Goal: Obtain resource: Download file/media

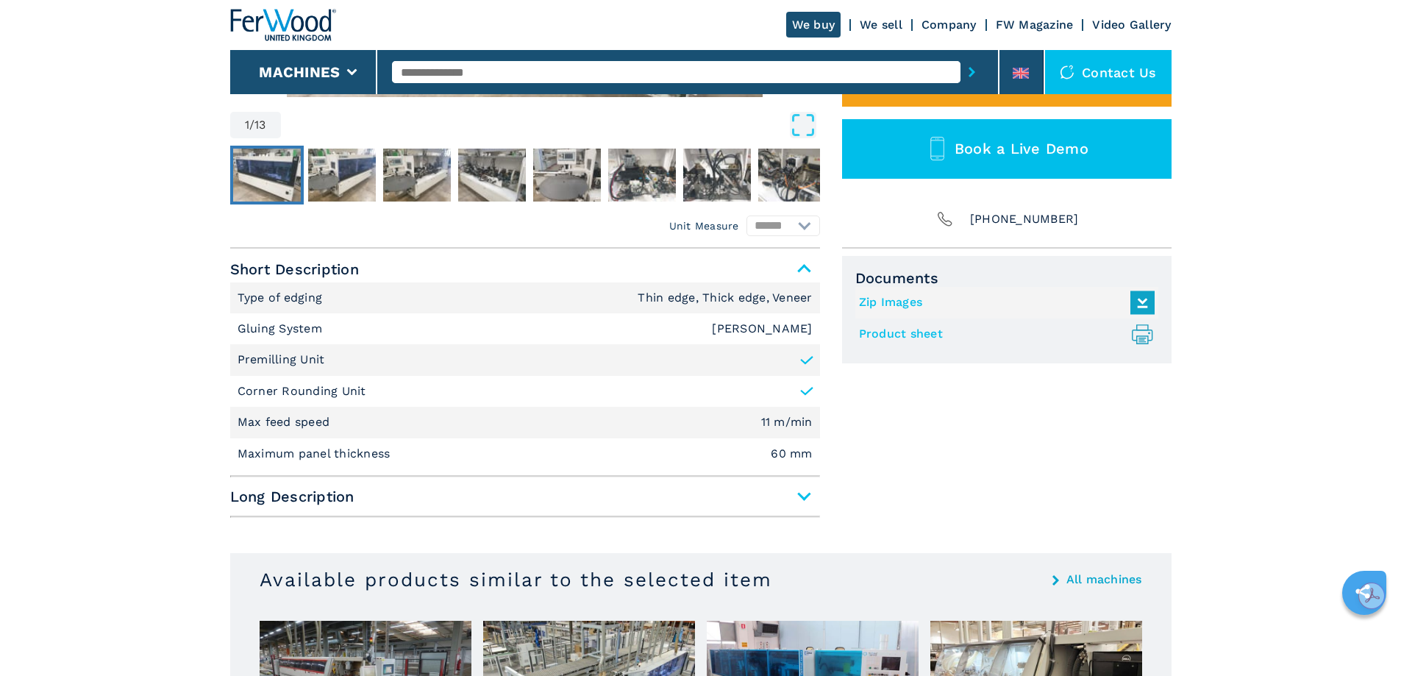
scroll to position [515, 0]
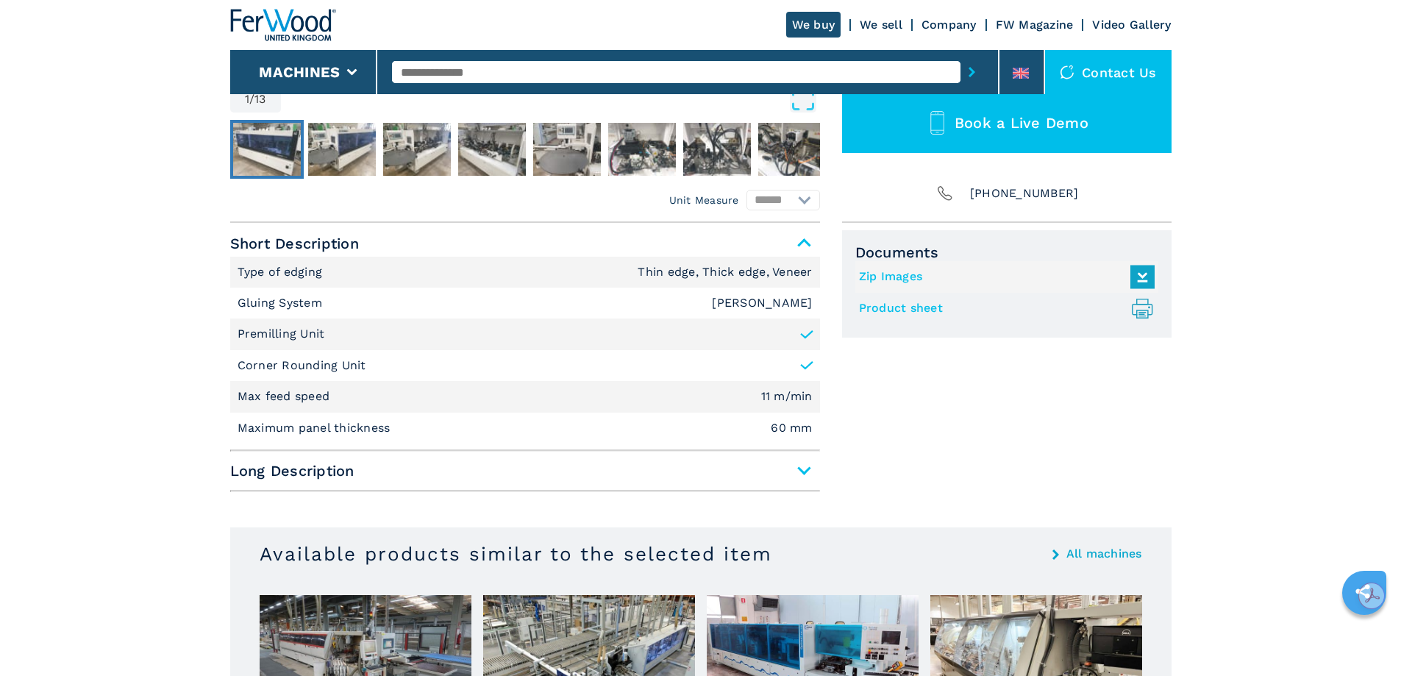
click at [804, 470] on span "Long Description" at bounding box center [525, 470] width 590 height 26
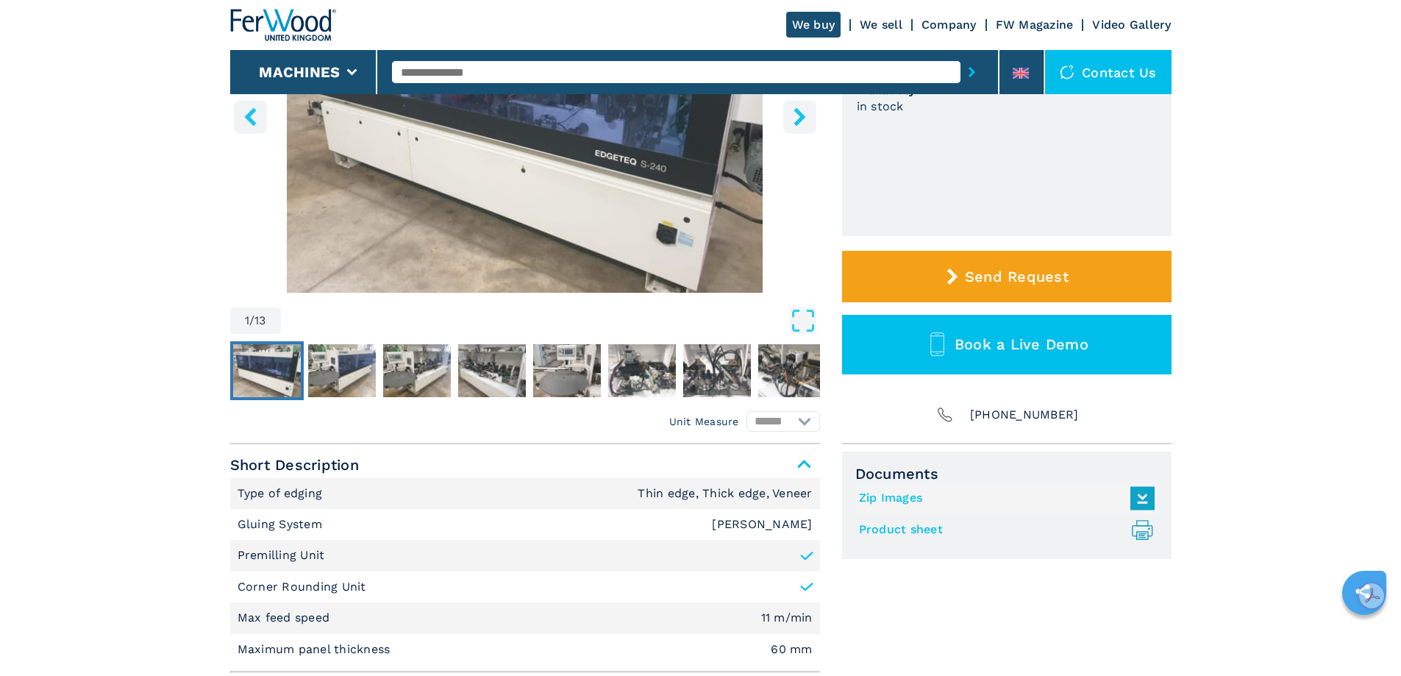
scroll to position [221, 0]
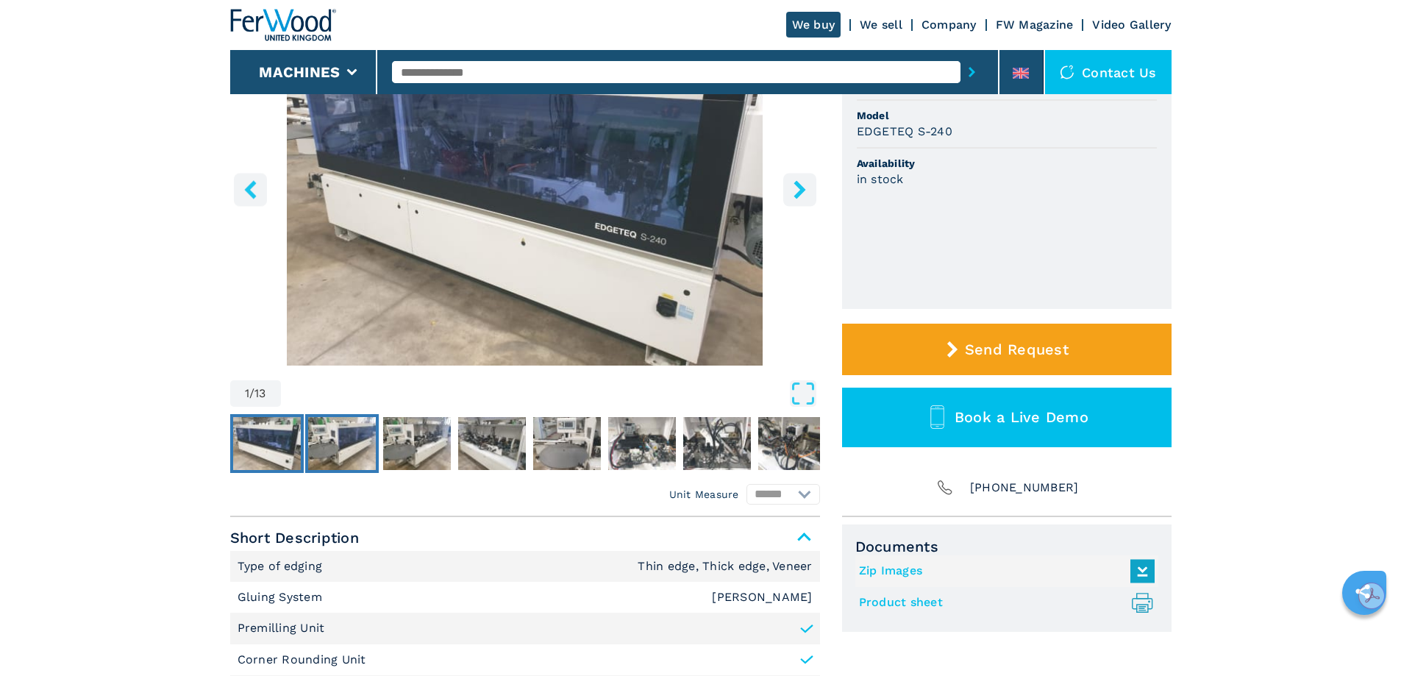
click at [351, 430] on img "Go to Slide 2" at bounding box center [342, 443] width 68 height 53
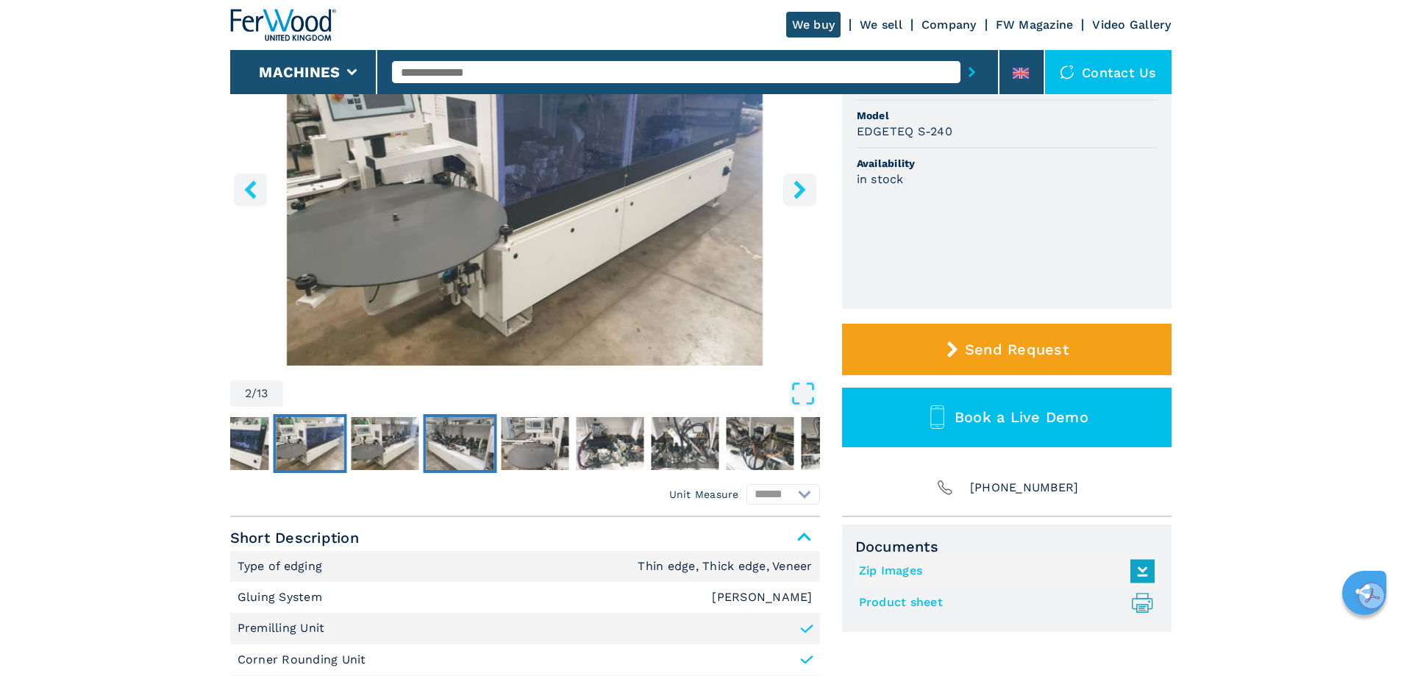
click at [471, 438] on img "Go to Slide 4" at bounding box center [460, 443] width 68 height 53
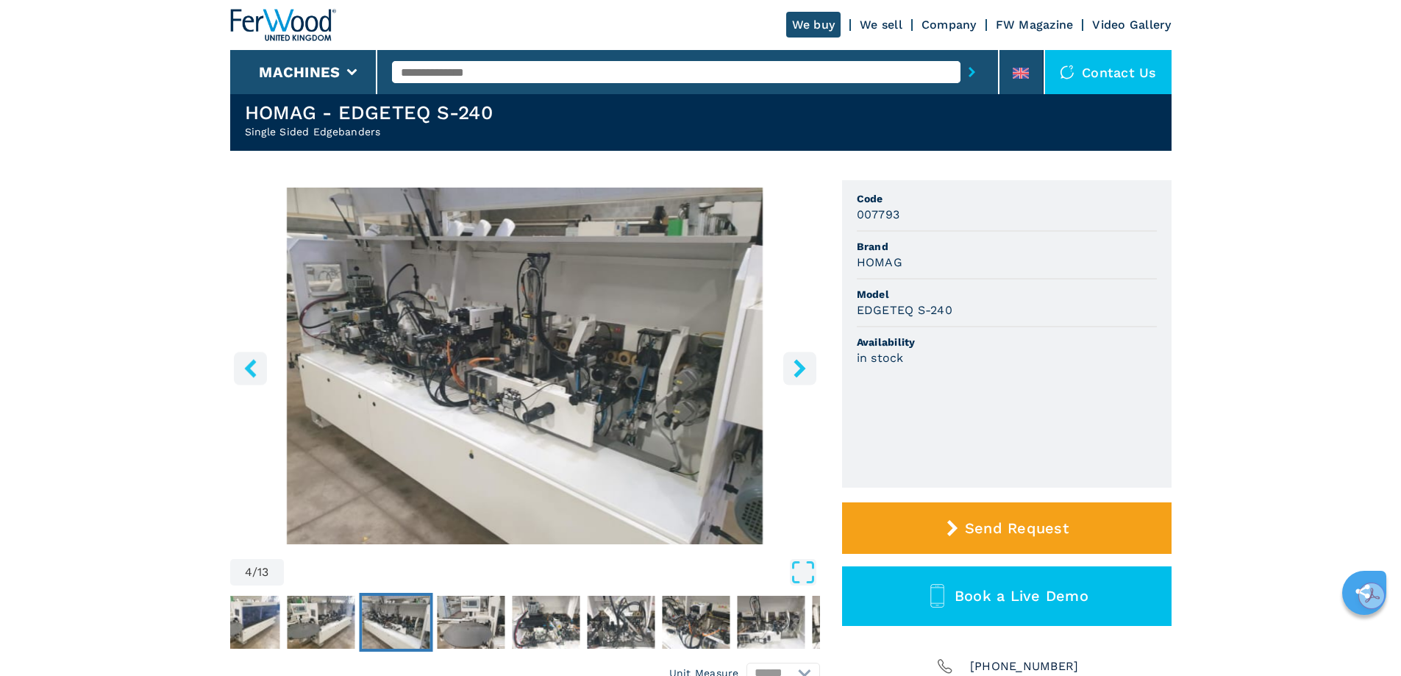
scroll to position [0, 0]
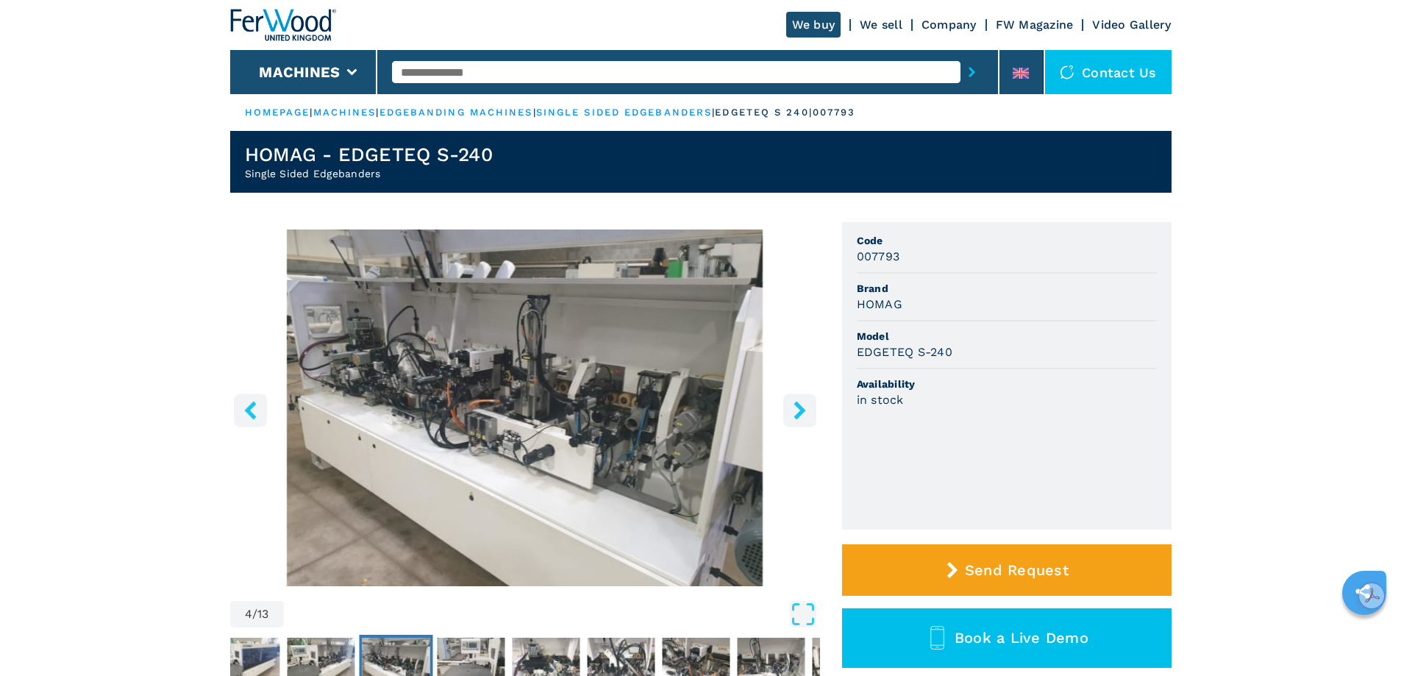
click at [524, 387] on img "Go to Slide 4" at bounding box center [525, 407] width 590 height 357
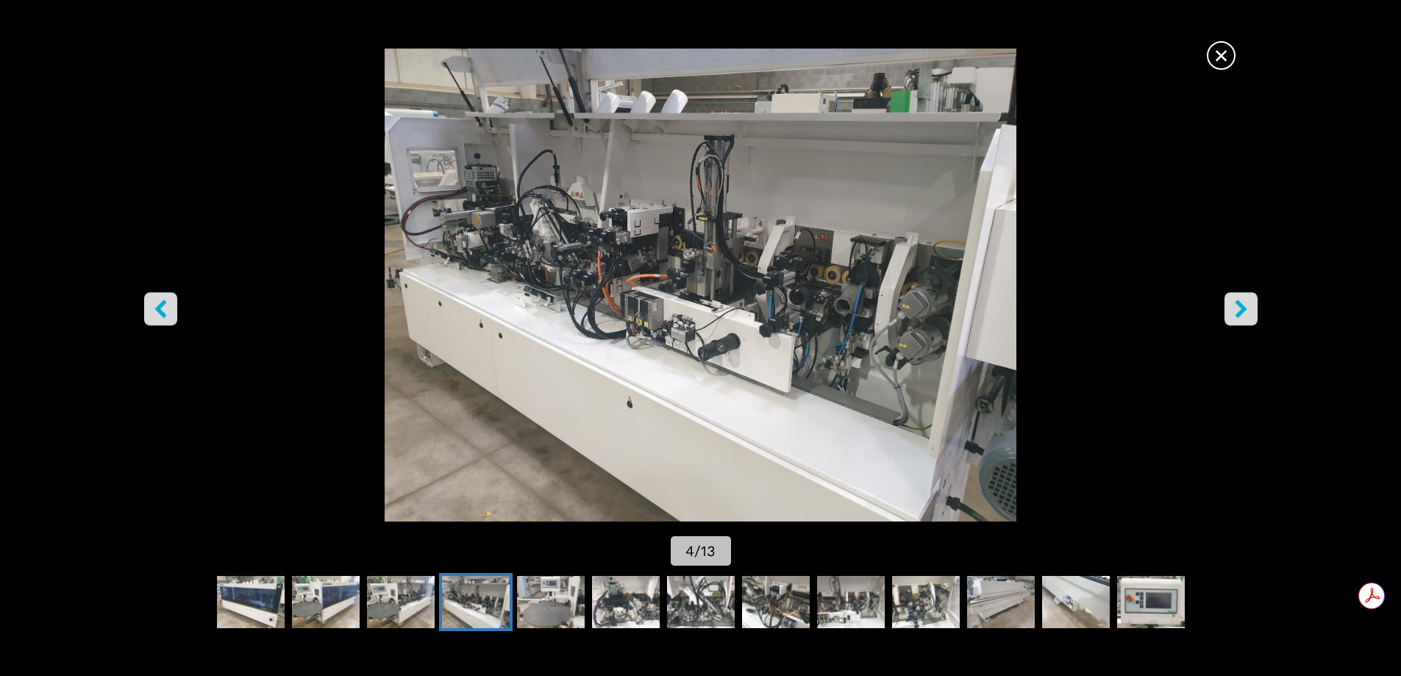
click at [1243, 306] on icon "right-button" at bounding box center [1241, 308] width 12 height 18
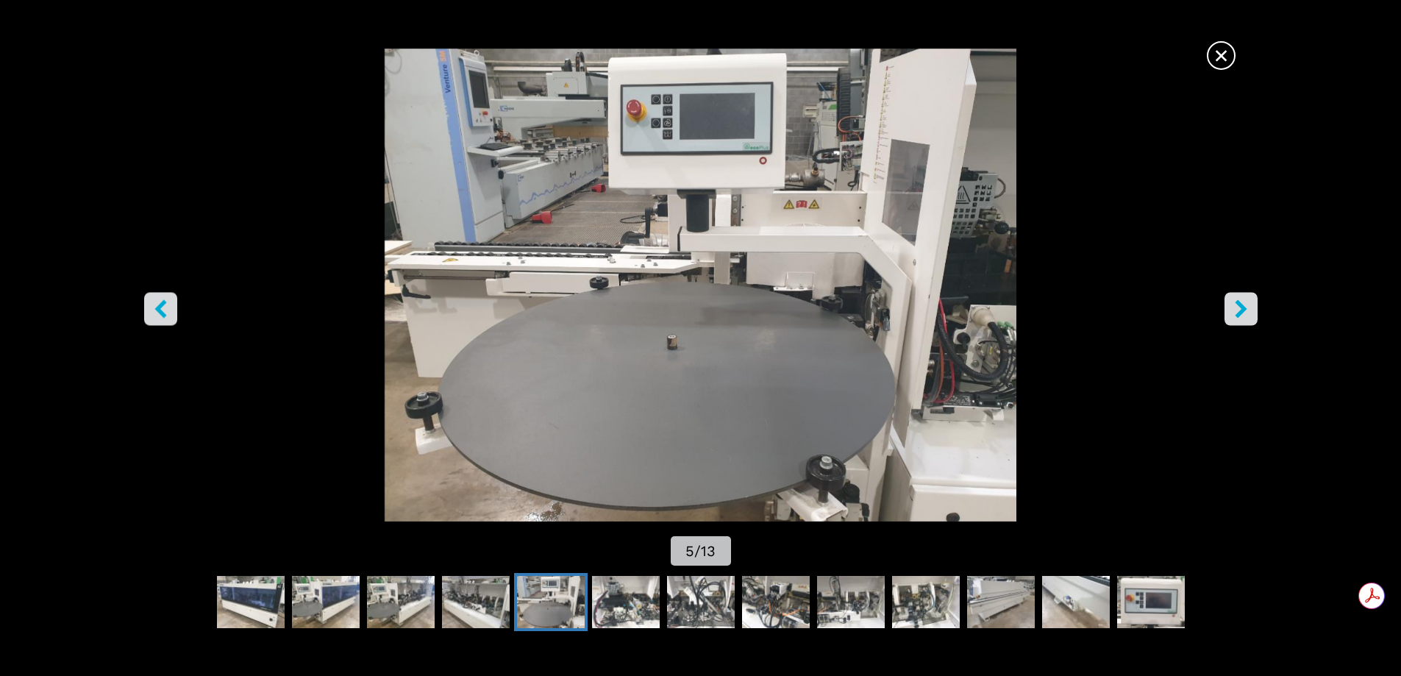
click at [1243, 306] on icon "right-button" at bounding box center [1241, 308] width 12 height 18
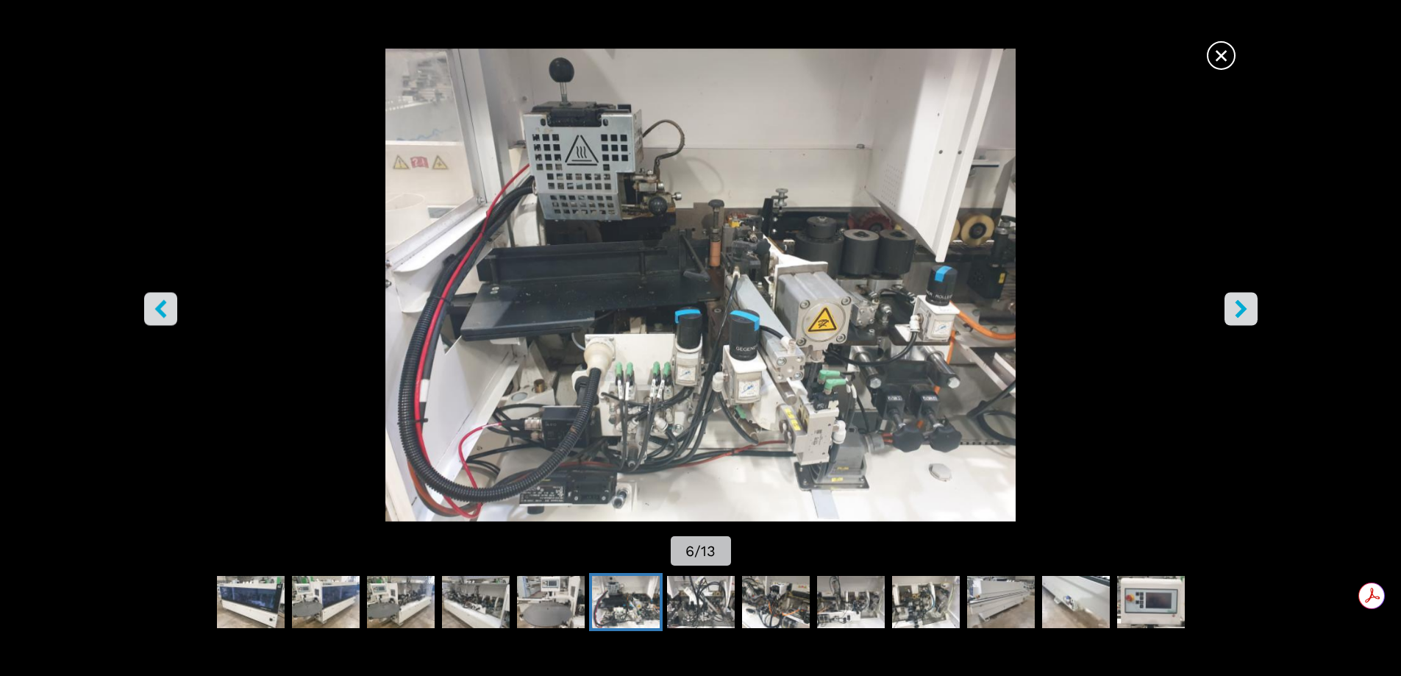
click at [1243, 306] on icon "right-button" at bounding box center [1241, 308] width 12 height 18
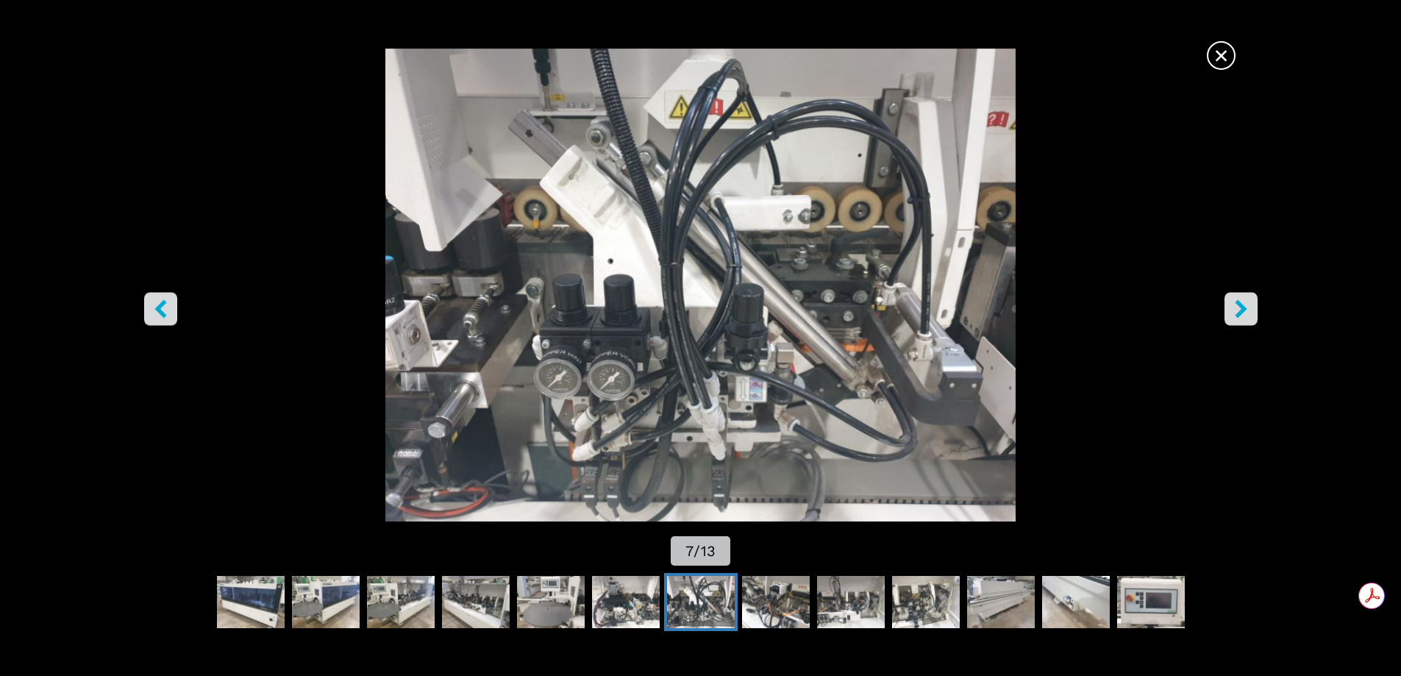
click at [1243, 306] on icon "right-button" at bounding box center [1241, 308] width 12 height 18
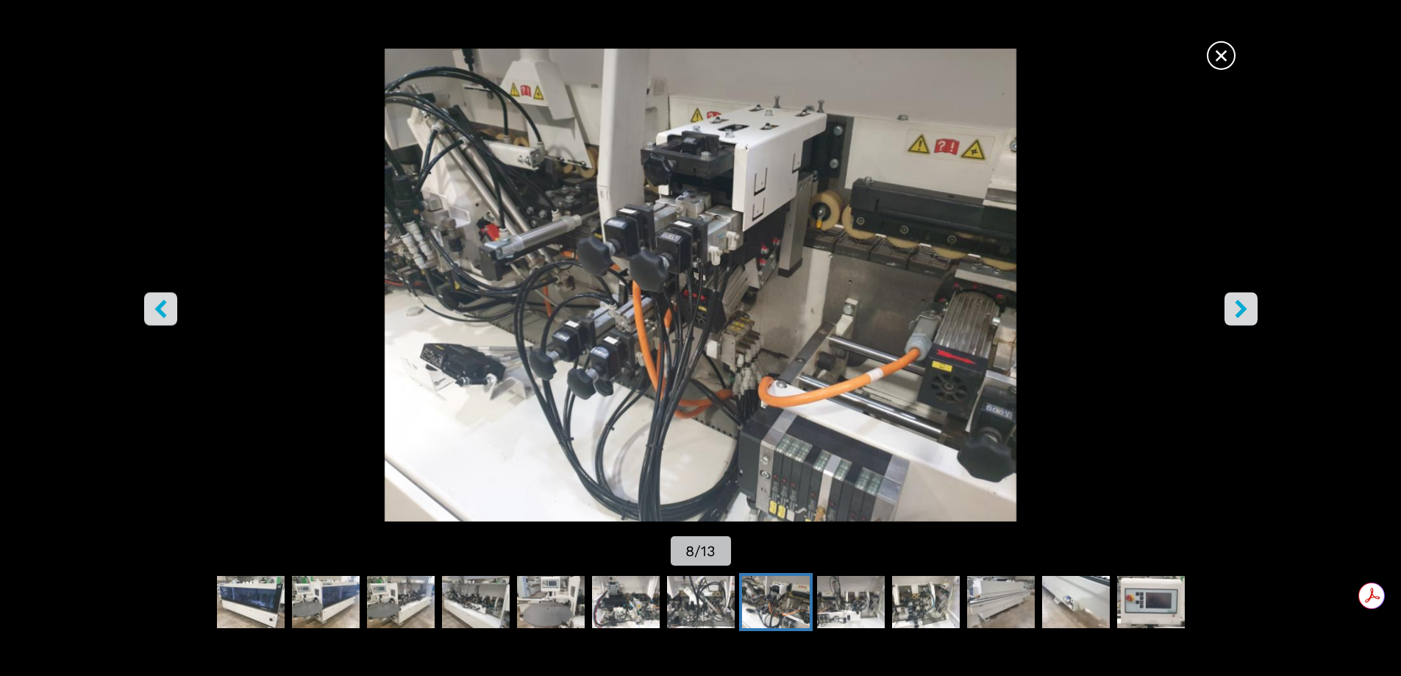
click at [1243, 306] on icon "right-button" at bounding box center [1241, 308] width 12 height 18
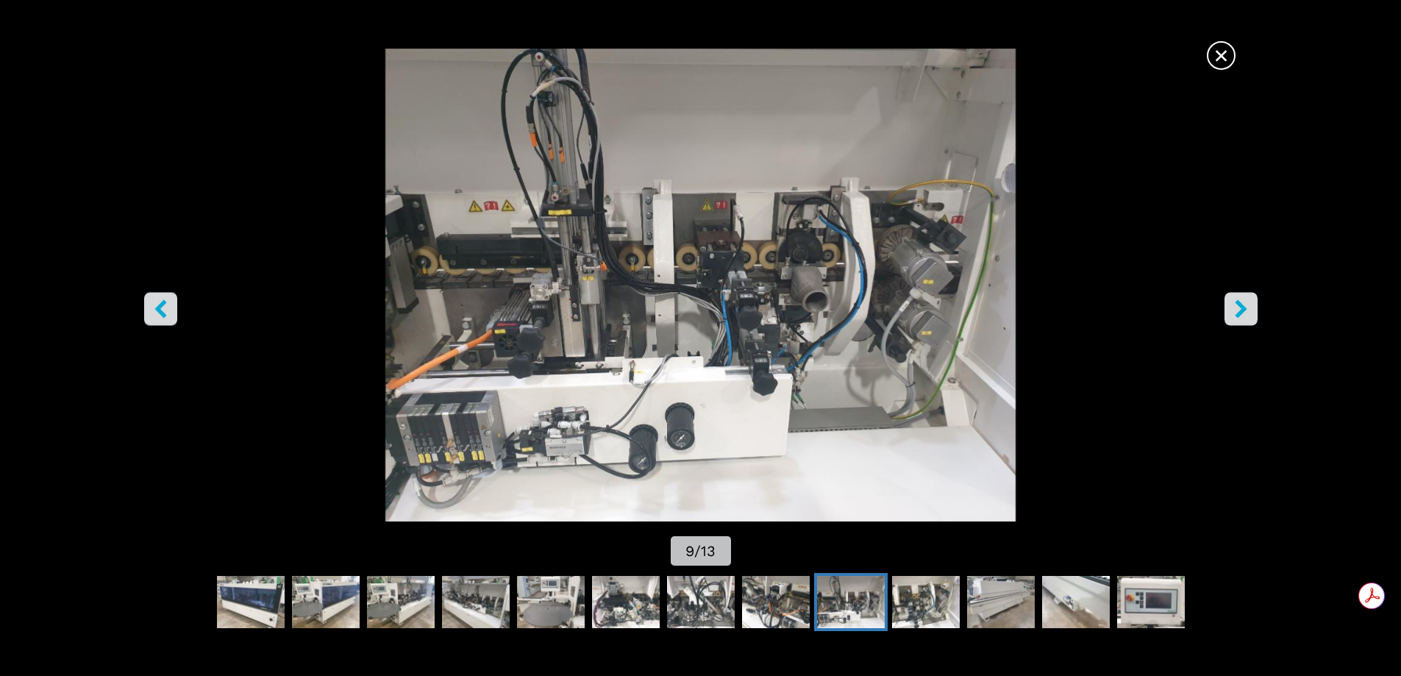
click at [1243, 306] on icon "right-button" at bounding box center [1241, 308] width 12 height 18
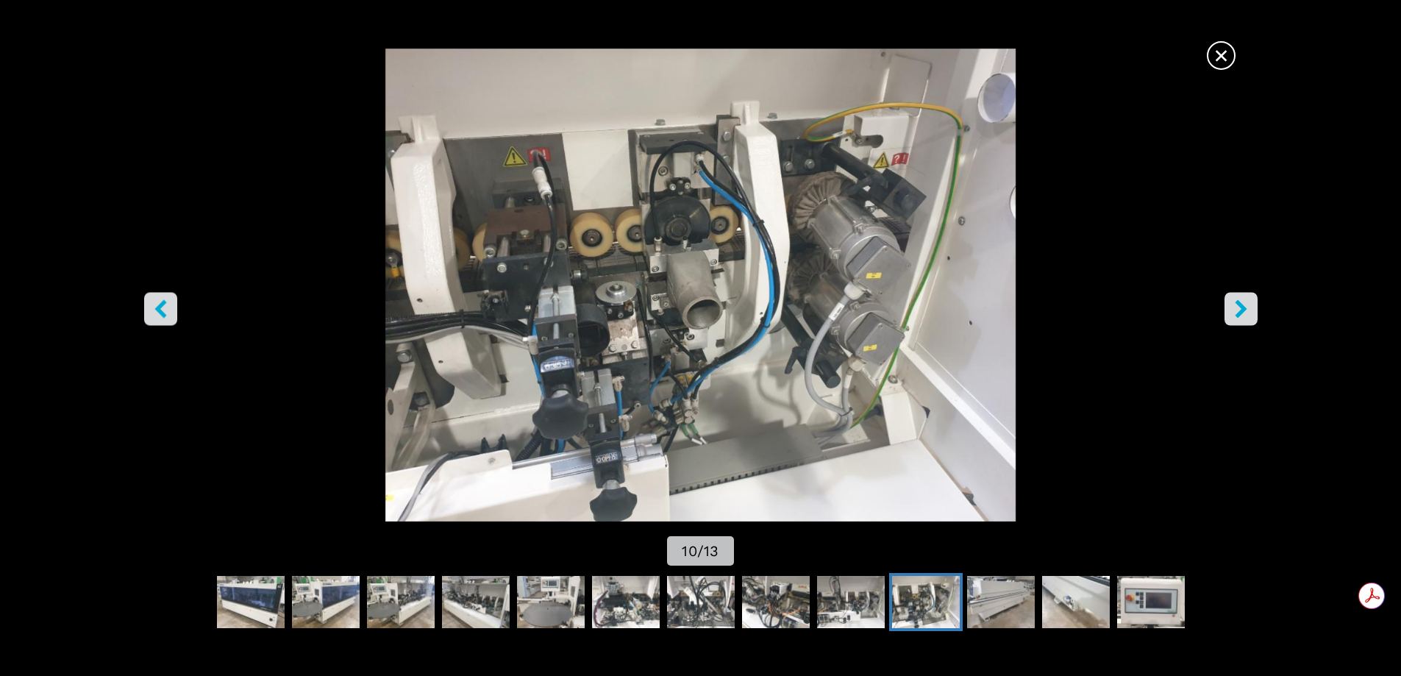
click at [1241, 307] on icon "right-button" at bounding box center [1241, 308] width 12 height 18
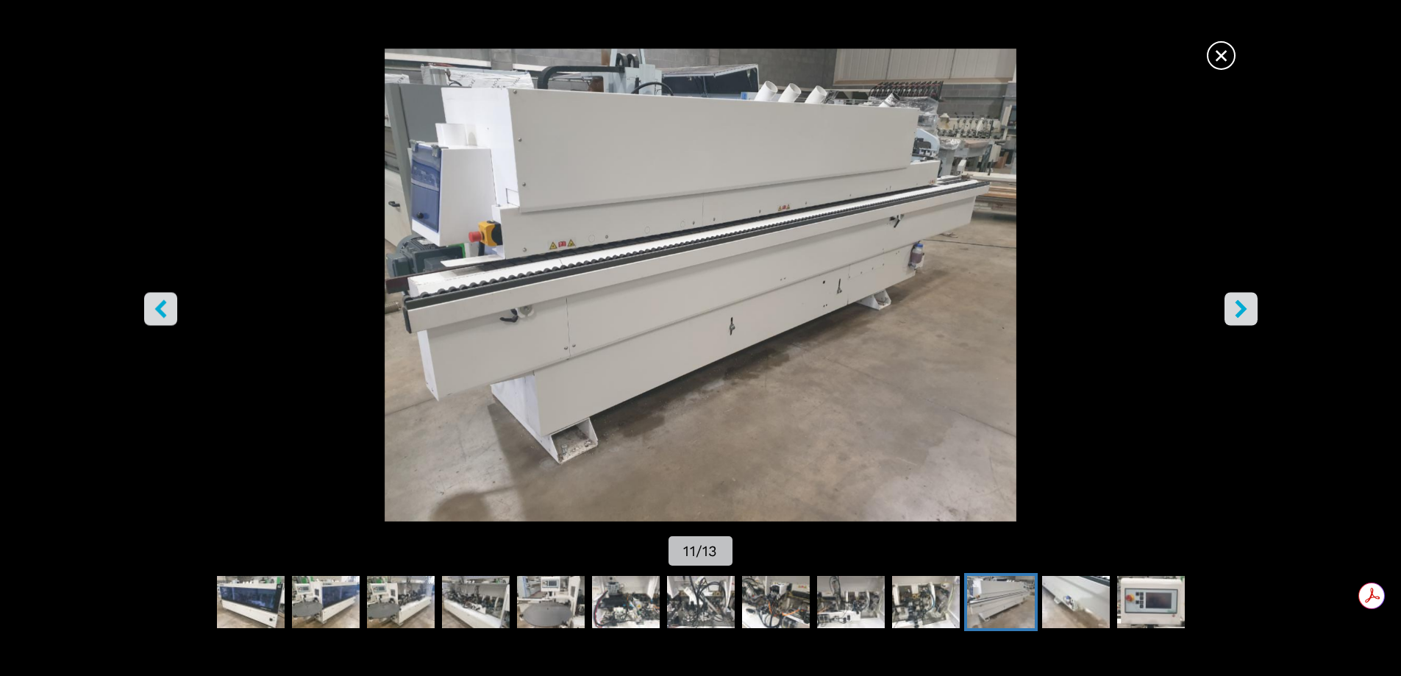
click at [1241, 307] on icon "right-button" at bounding box center [1241, 308] width 12 height 18
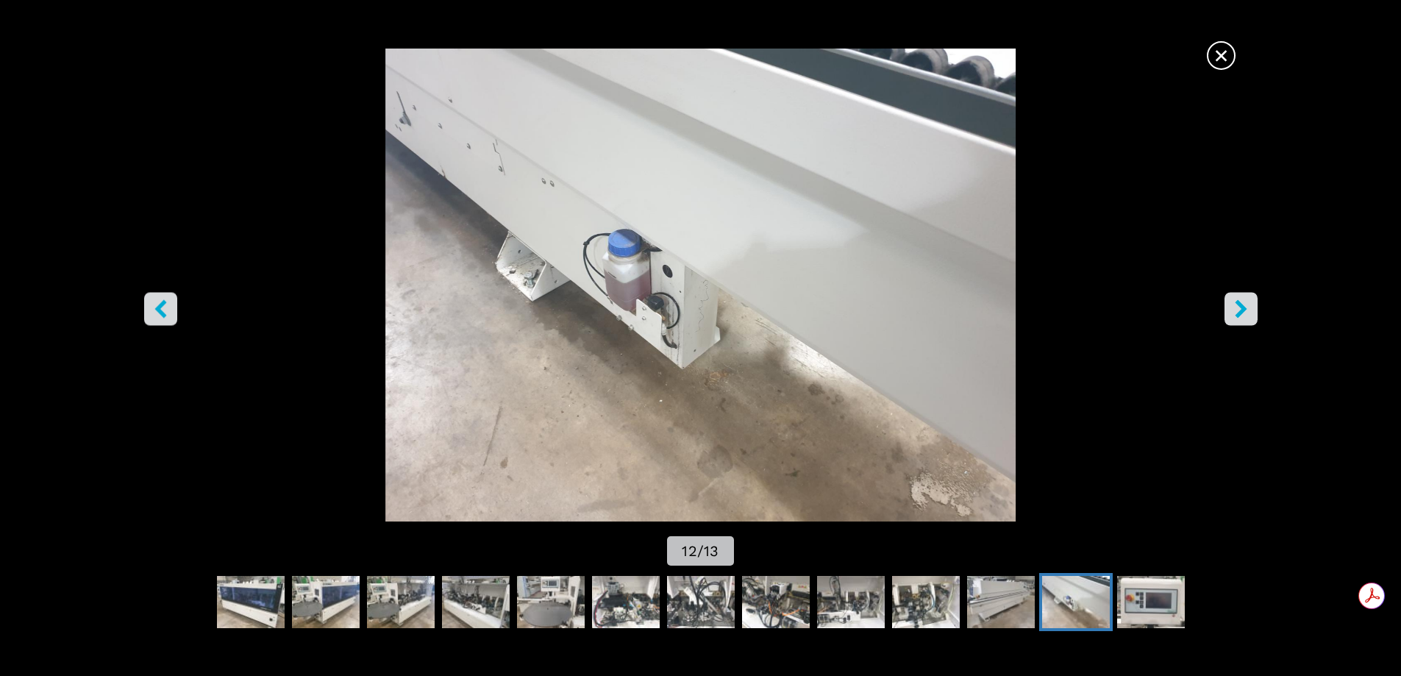
click at [1241, 307] on icon "right-button" at bounding box center [1241, 308] width 12 height 18
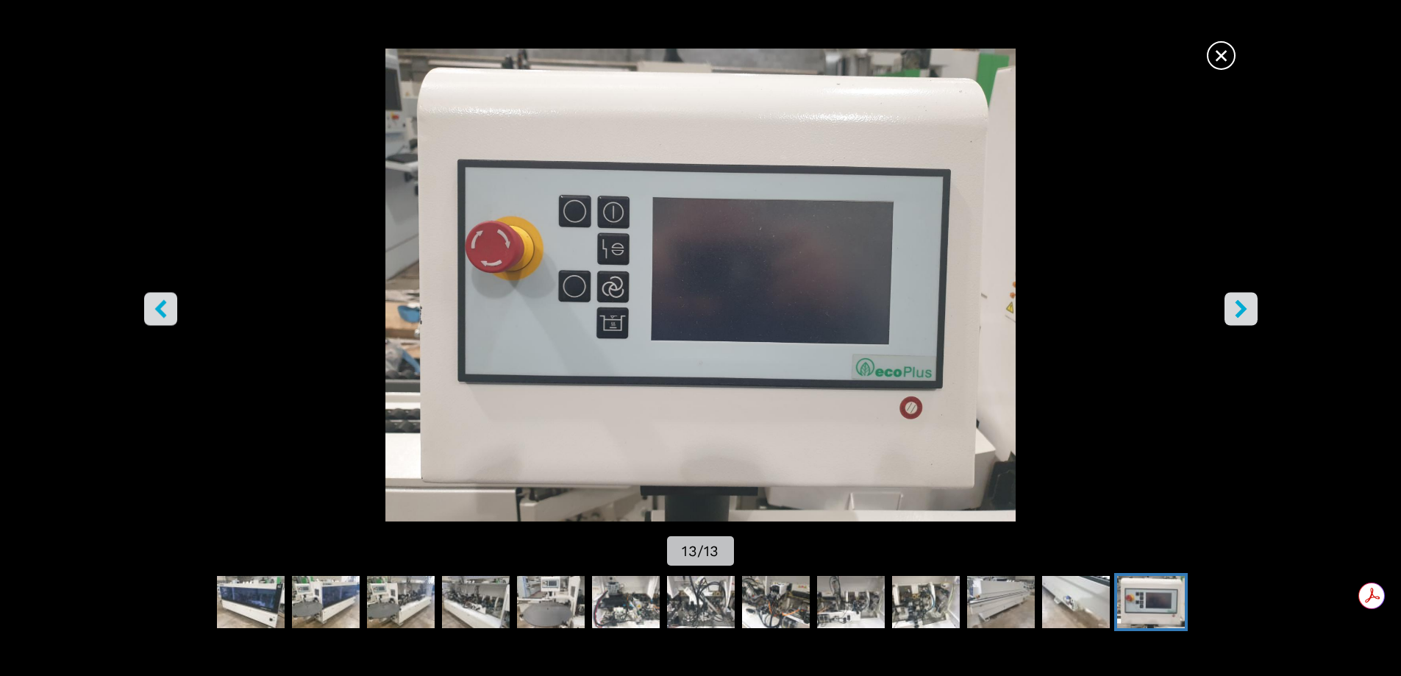
click at [1241, 307] on icon "right-button" at bounding box center [1241, 308] width 12 height 18
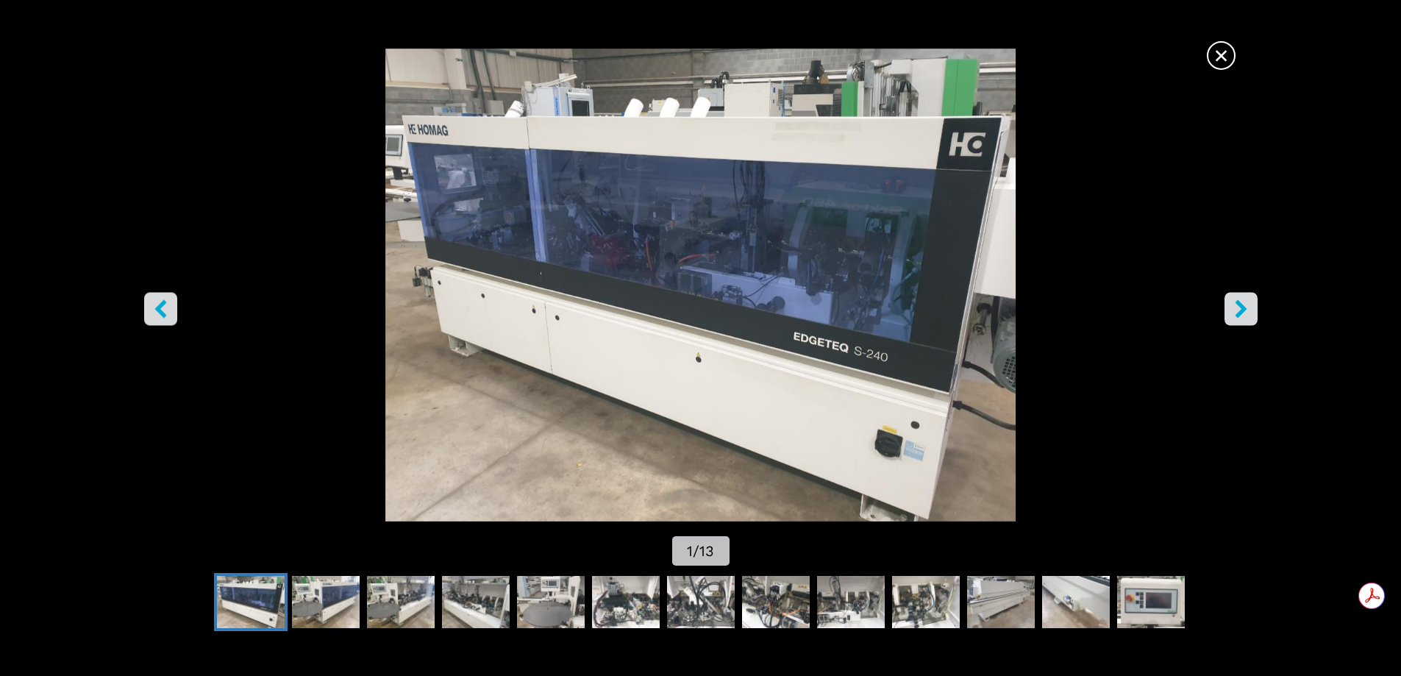
click at [1241, 307] on icon "right-button" at bounding box center [1241, 308] width 12 height 18
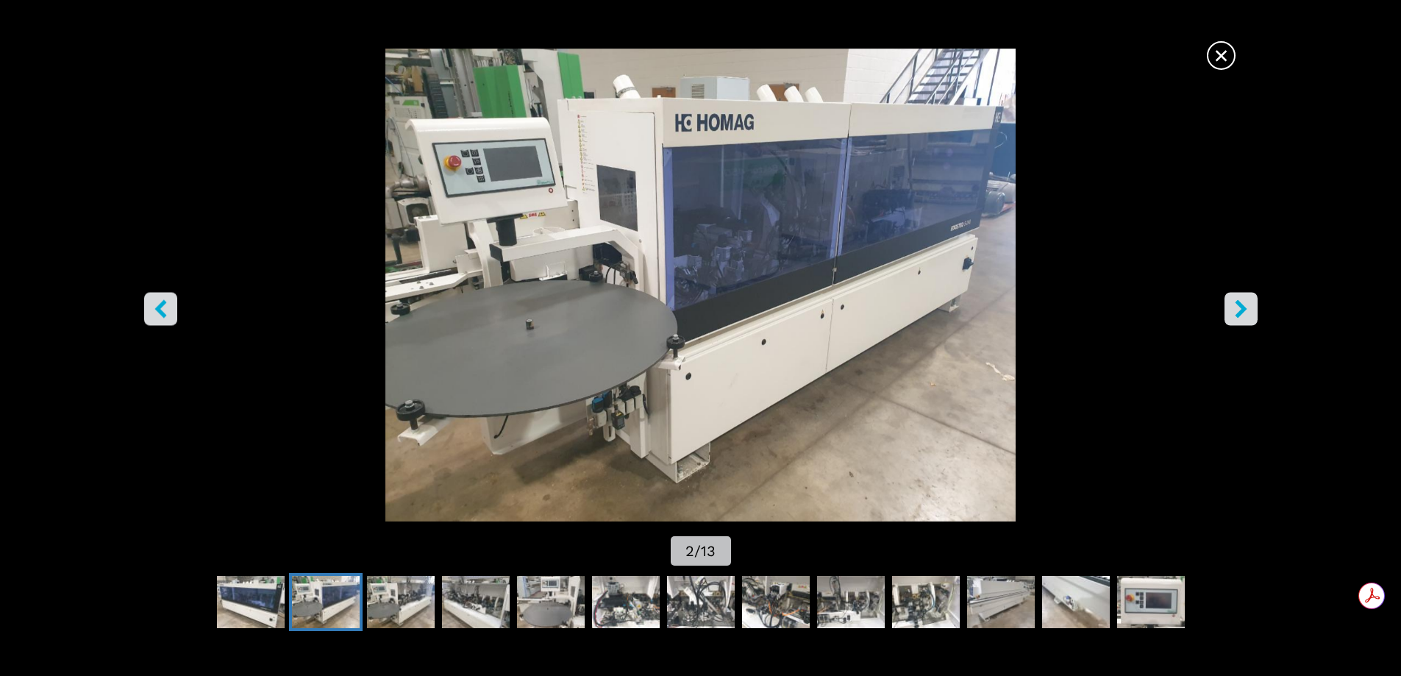
click at [1221, 59] on span "×" at bounding box center [1221, 53] width 26 height 26
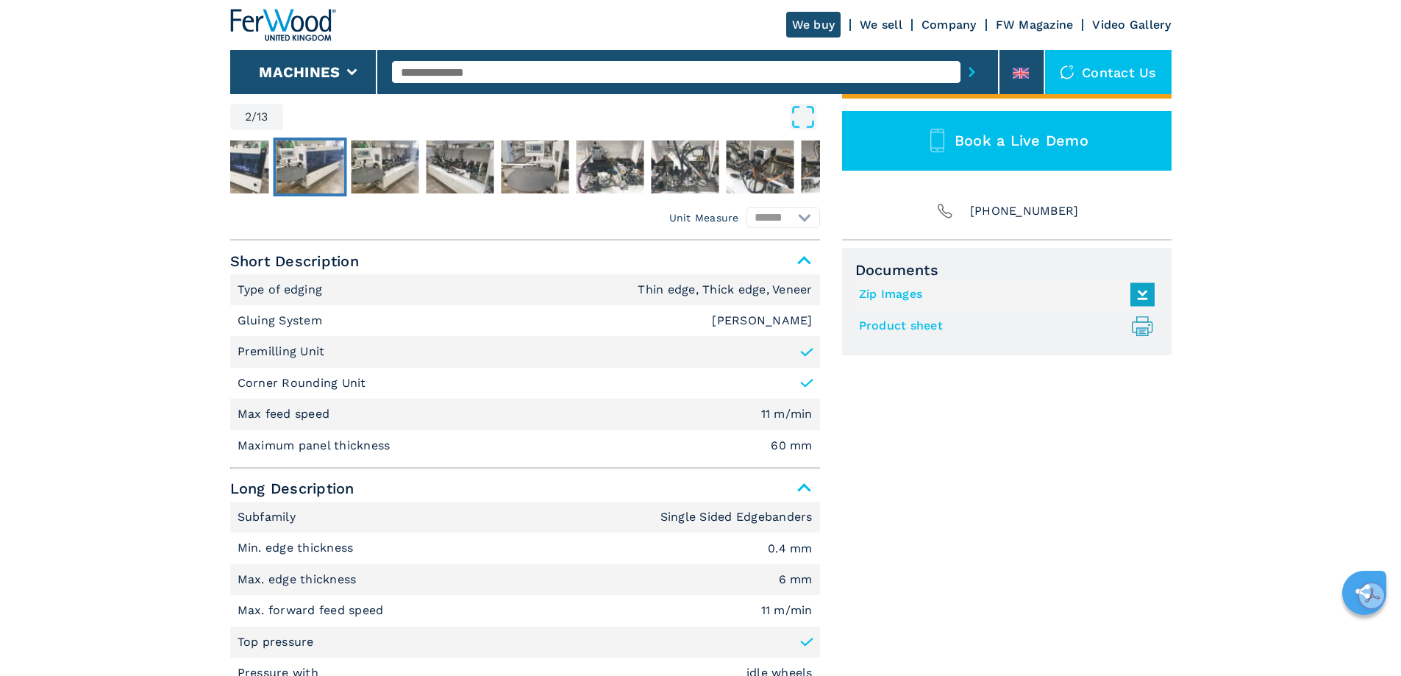
scroll to position [515, 0]
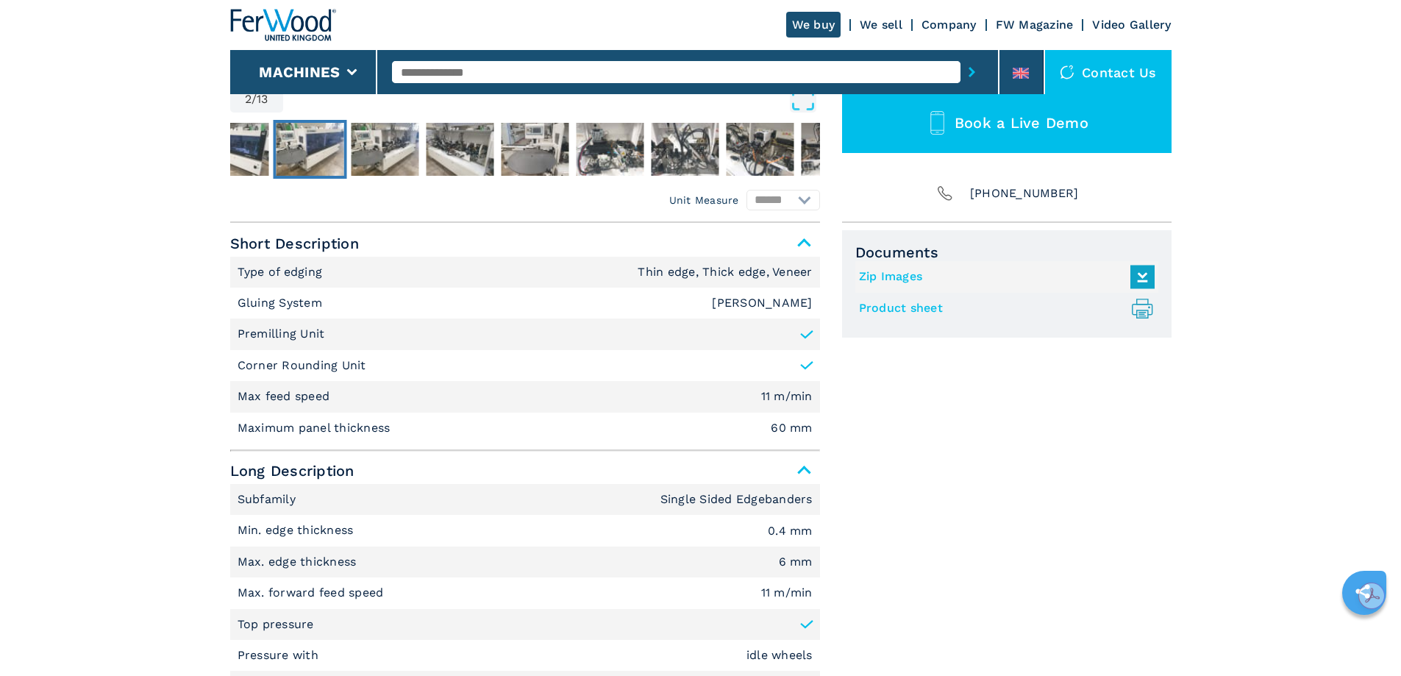
click at [916, 307] on link "Product sheet .prefix__st0{stroke-linecap:round;stroke-linejoin:round}.prefix__…" at bounding box center [1003, 308] width 288 height 24
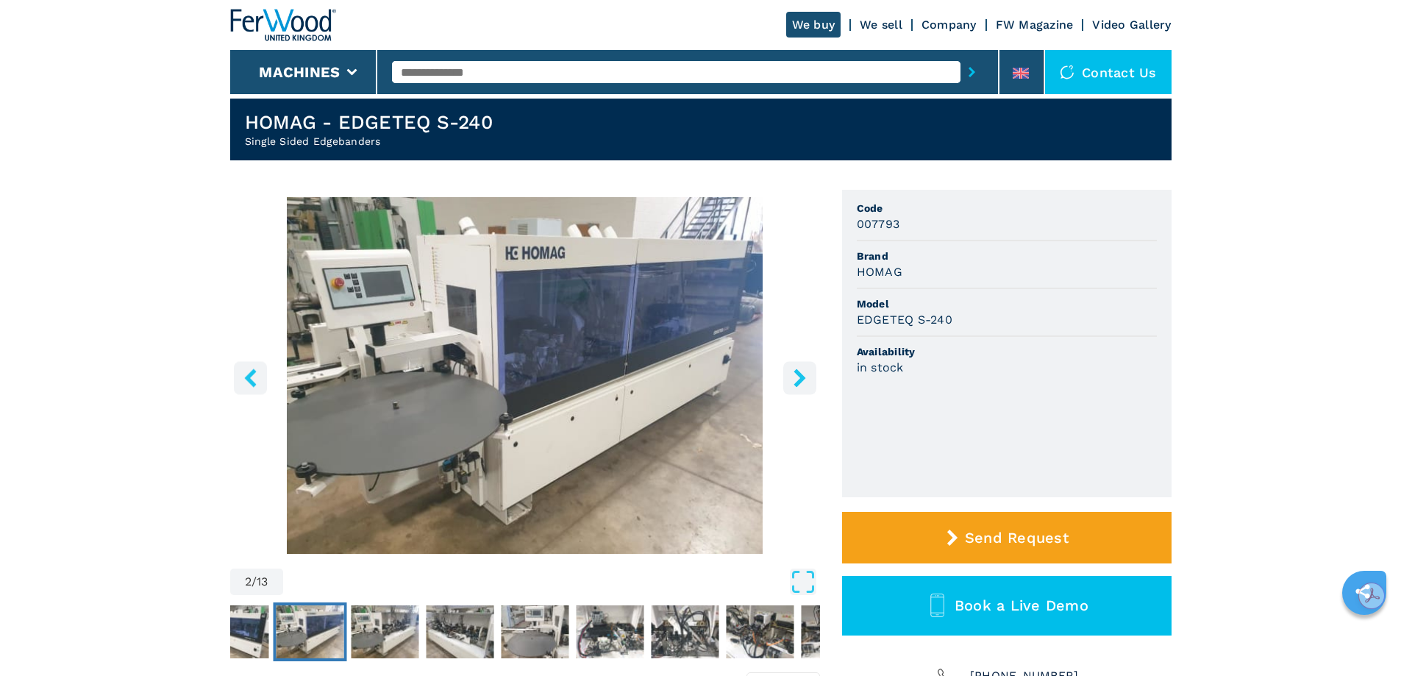
scroll to position [0, 0]
